Goal: Transaction & Acquisition: Book appointment/travel/reservation

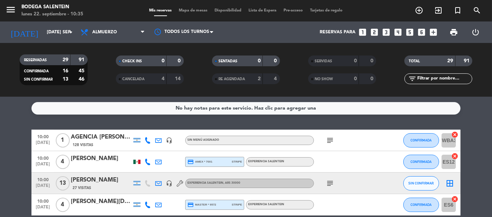
click at [400, 33] on icon "looks_4" at bounding box center [398, 32] width 9 height 9
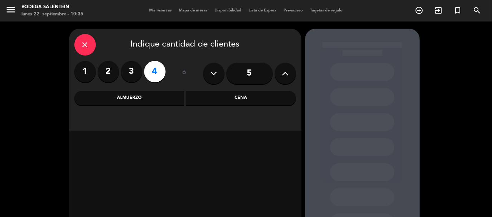
click at [130, 101] on div "Almuerzo" at bounding box center [129, 98] width 110 height 14
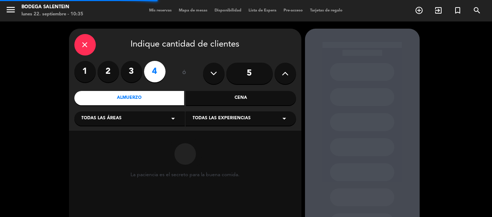
click at [119, 111] on div "Todas las áreas arrow_drop_down Todas las experiencias arrow_drop_down" at bounding box center [185, 117] width 222 height 15
click at [115, 119] on span "Todas las áreas" at bounding box center [102, 118] width 40 height 7
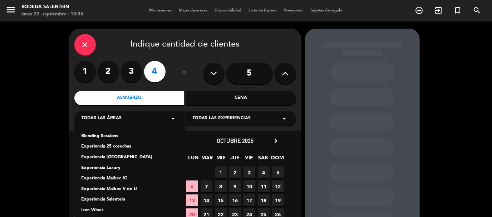
click at [111, 198] on div "Experiencia Salentein" at bounding box center [130, 199] width 96 height 7
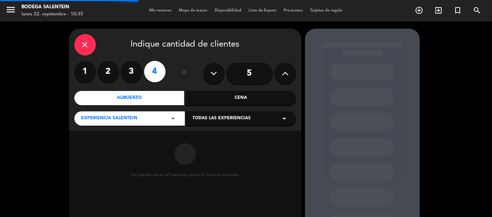
click at [240, 119] on span "Todas las experiencias" at bounding box center [222, 118] width 58 height 7
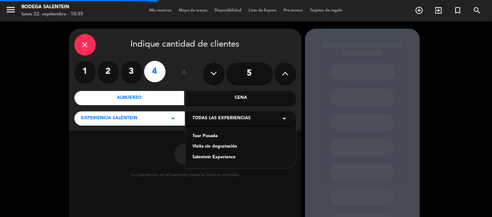
click at [206, 138] on div "Tour Posada" at bounding box center [241, 136] width 96 height 7
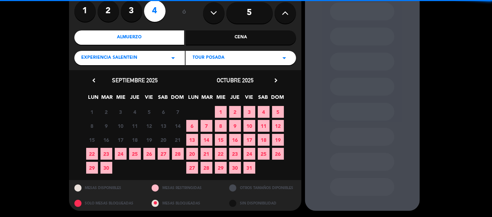
scroll to position [60, 0]
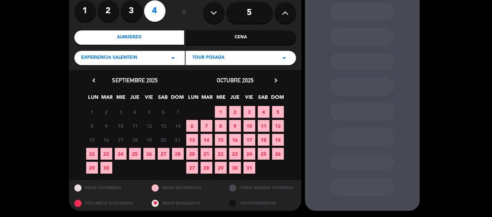
click at [264, 138] on span "18" at bounding box center [264, 140] width 12 height 12
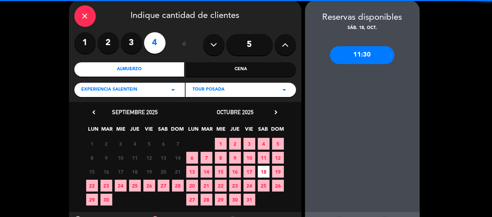
click at [361, 57] on div "11:30" at bounding box center [362, 55] width 64 height 18
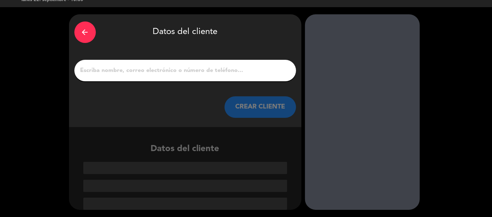
click at [233, 71] on input "1" at bounding box center [185, 70] width 211 height 10
paste input "[PERSON_NAME]"
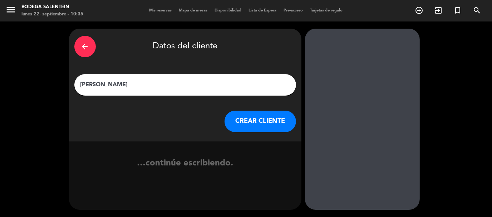
scroll to position [0, 0]
type input "[PERSON_NAME]"
click at [252, 118] on button "CREAR CLIENTE" at bounding box center [261, 121] width 72 height 21
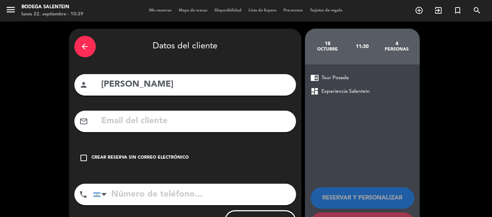
click at [124, 120] on input "text" at bounding box center [196, 121] width 190 height 15
paste input "[EMAIL_ADDRESS][DOMAIN_NAME]"
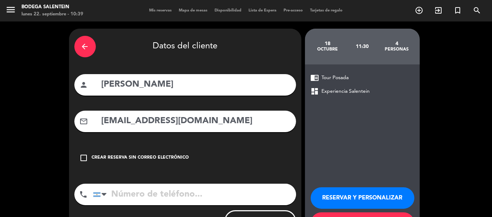
type input "[EMAIL_ADDRESS][DOMAIN_NAME]"
click at [196, 191] on input "tel" at bounding box center [194, 194] width 203 height 21
paste input "[PHONE_NUMBER]"
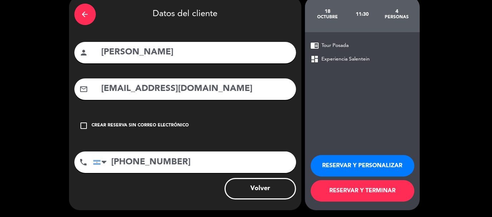
type input "[PHONE_NUMBER]"
click at [351, 194] on button "RESERVAR Y TERMINAR" at bounding box center [363, 190] width 104 height 21
